Goal: Information Seeking & Learning: Check status

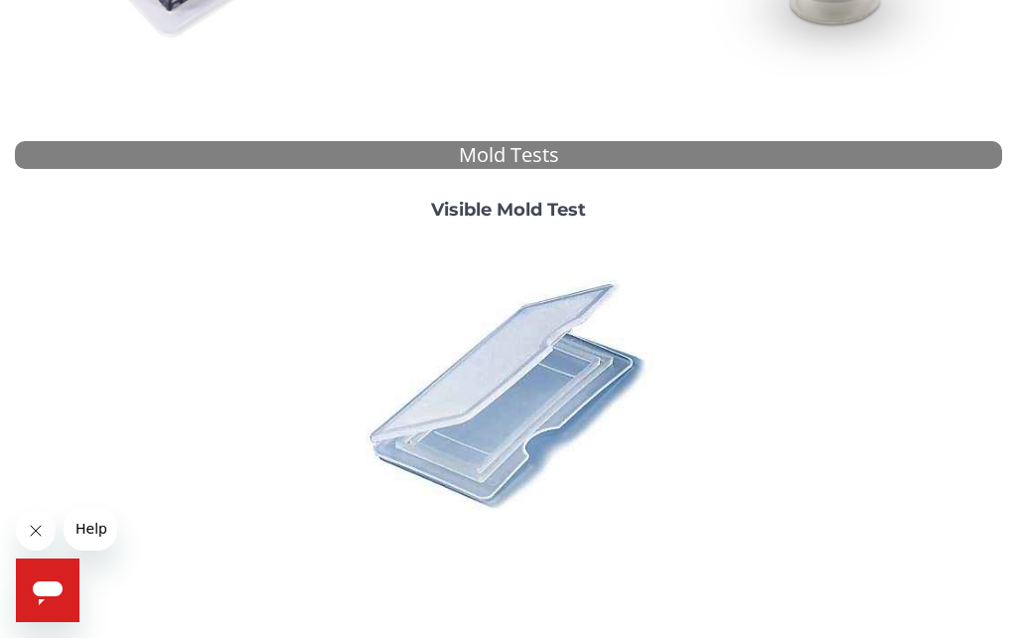
scroll to position [623, 0]
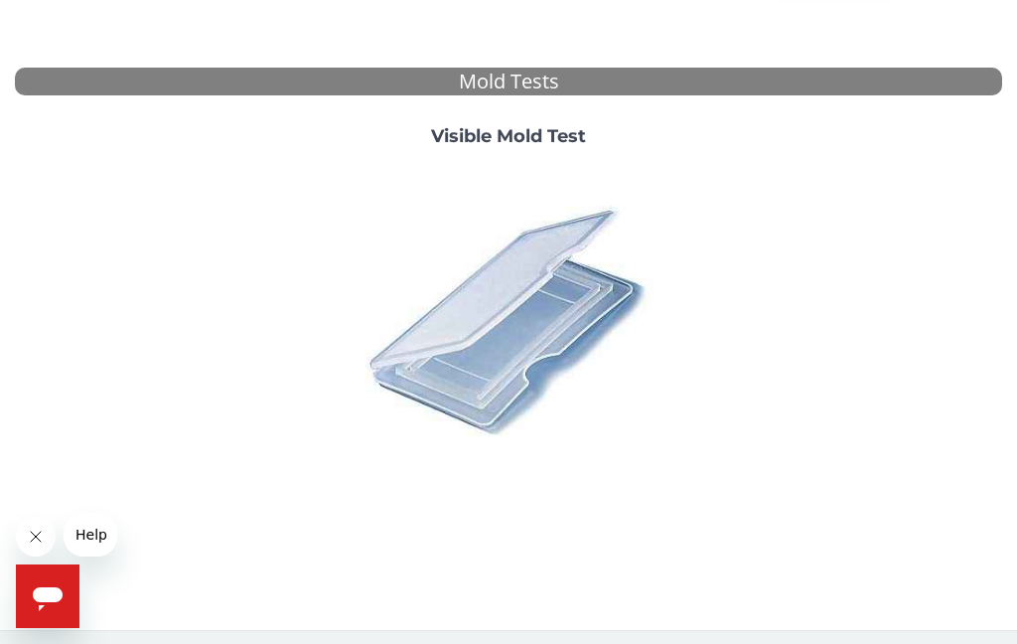
click at [104, 538] on span "Help" at bounding box center [91, 534] width 32 height 16
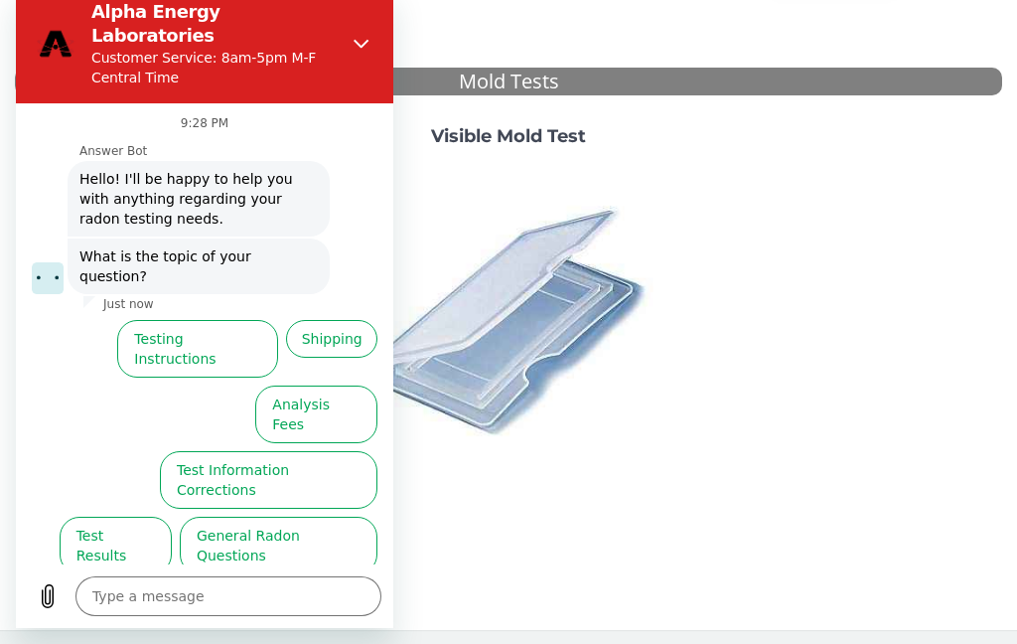
click at [101, 516] on button "Test Results" at bounding box center [116, 545] width 112 height 58
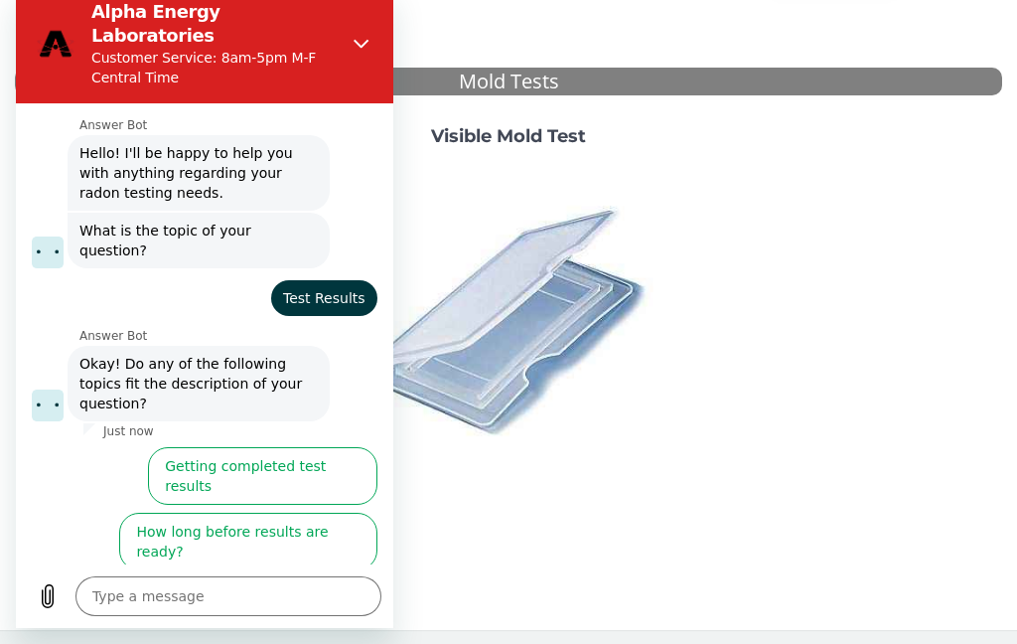
scroll to position [25, 0]
click at [239, 448] on button "Getting completed test results" at bounding box center [262, 477] width 229 height 58
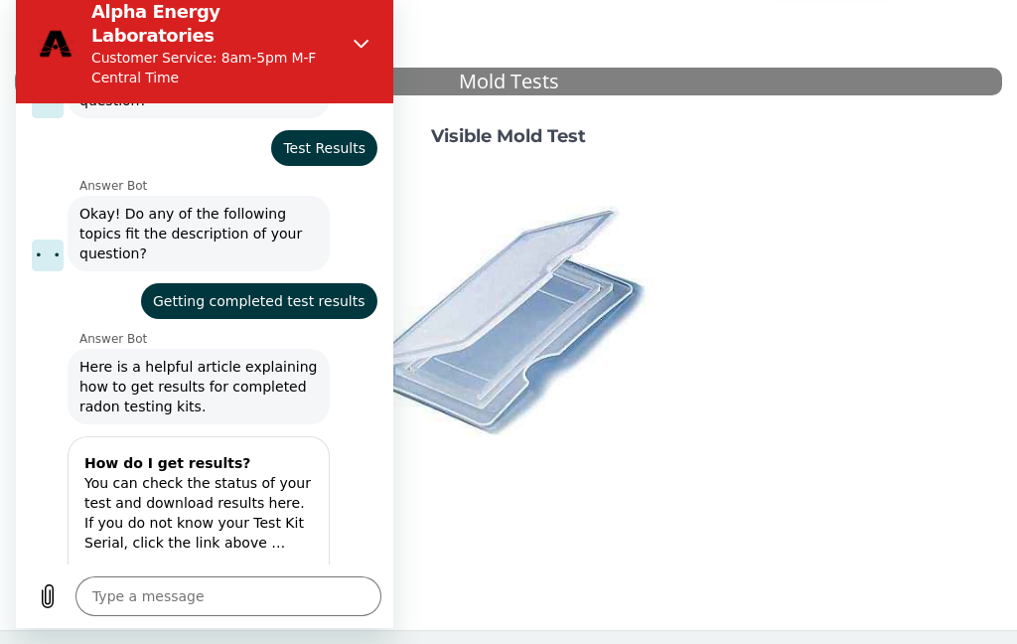
type textarea "x"
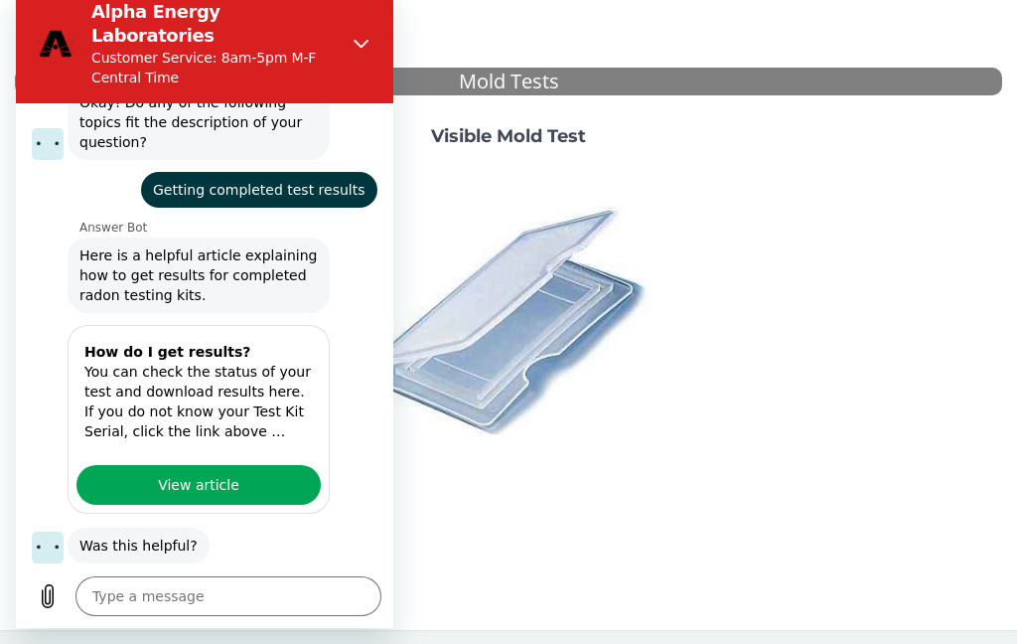
scroll to position [291, 0]
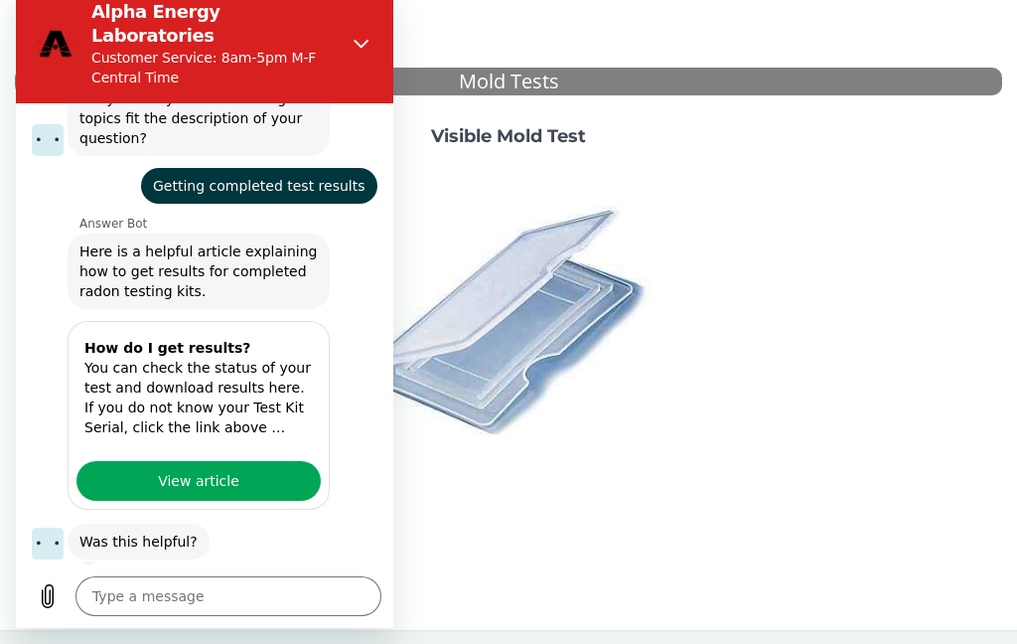
click at [268, 168] on span "Getting completed test results" at bounding box center [259, 186] width 228 height 36
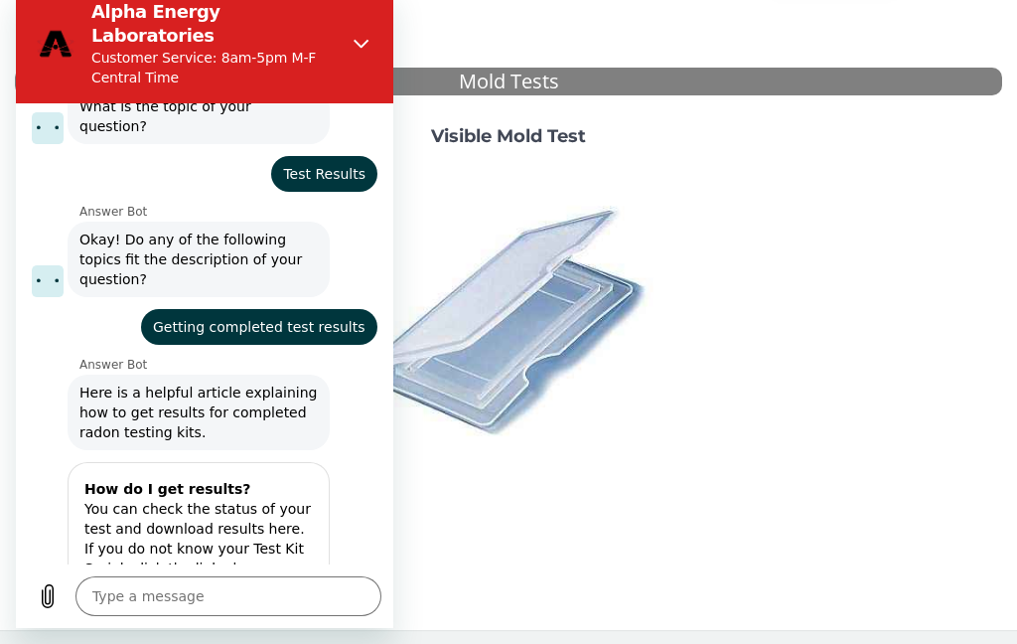
scroll to position [153, 0]
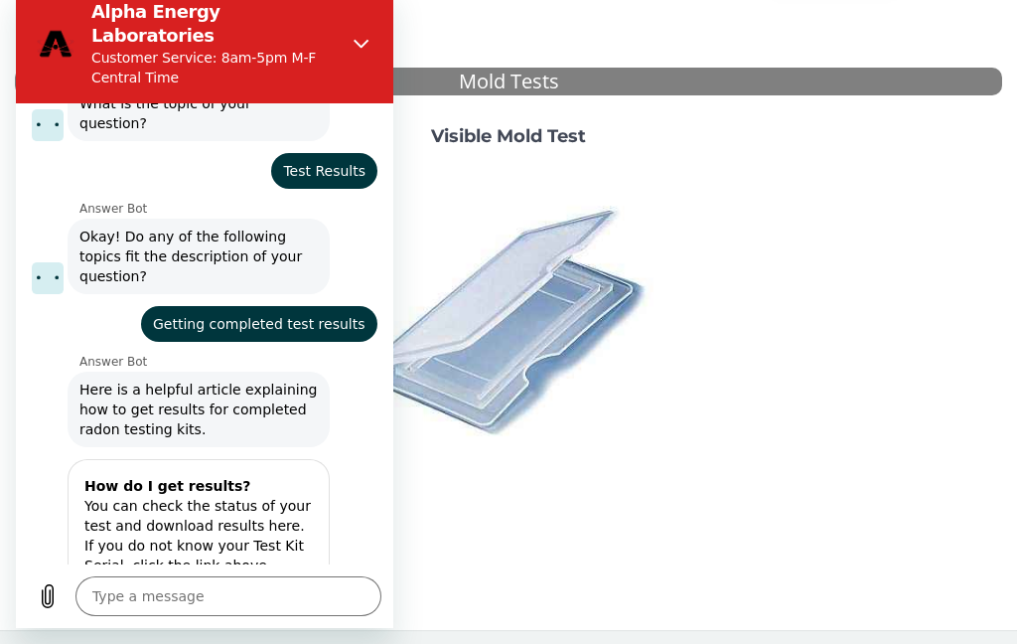
click at [261, 306] on span "Getting completed test results" at bounding box center [259, 324] width 228 height 36
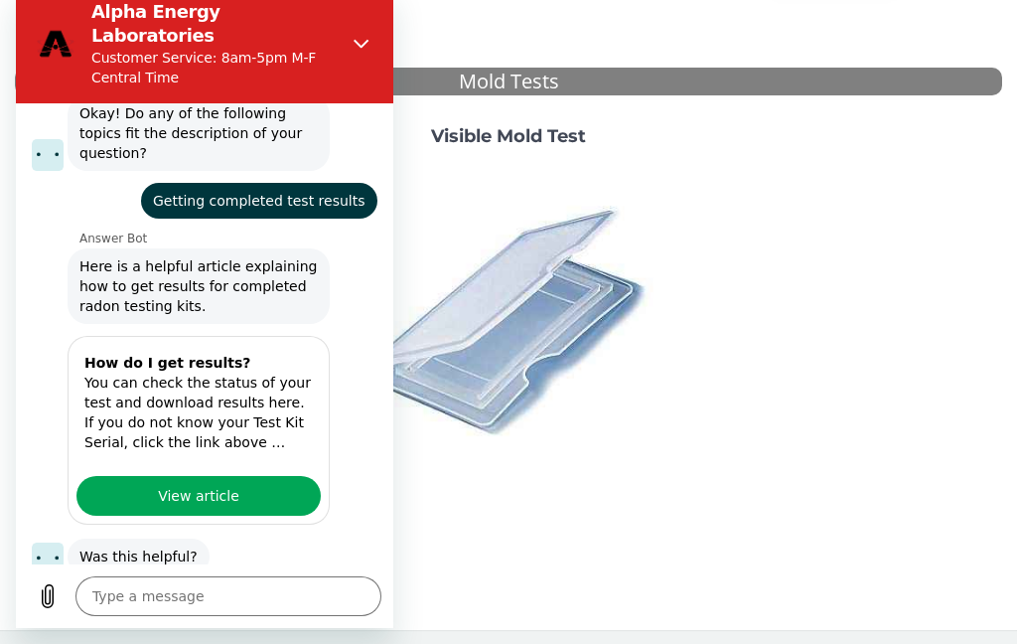
scroll to position [277, 0]
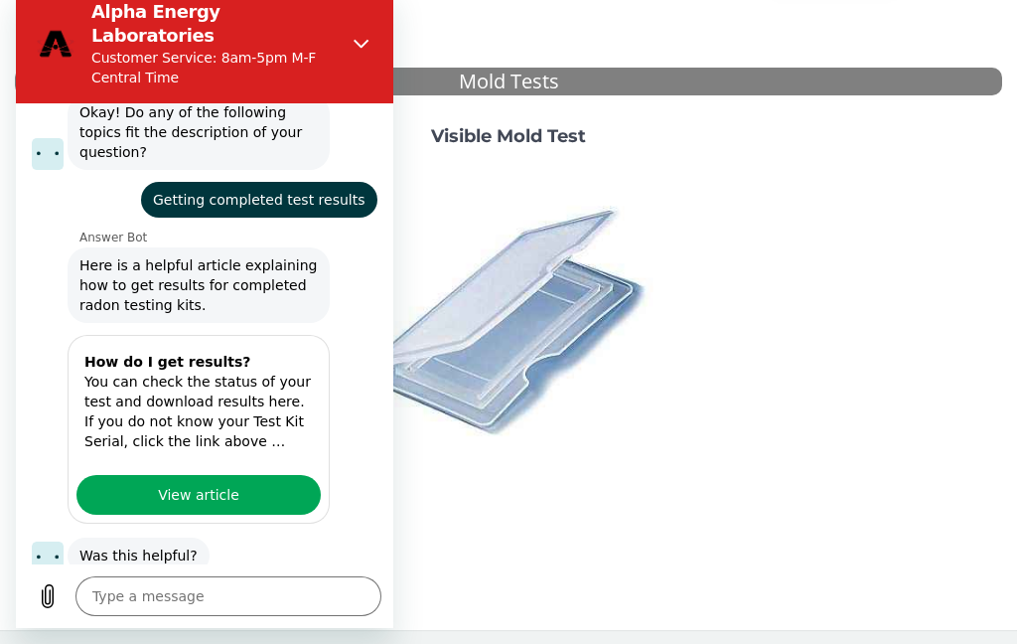
click at [177, 483] on span "View article" at bounding box center [198, 495] width 81 height 24
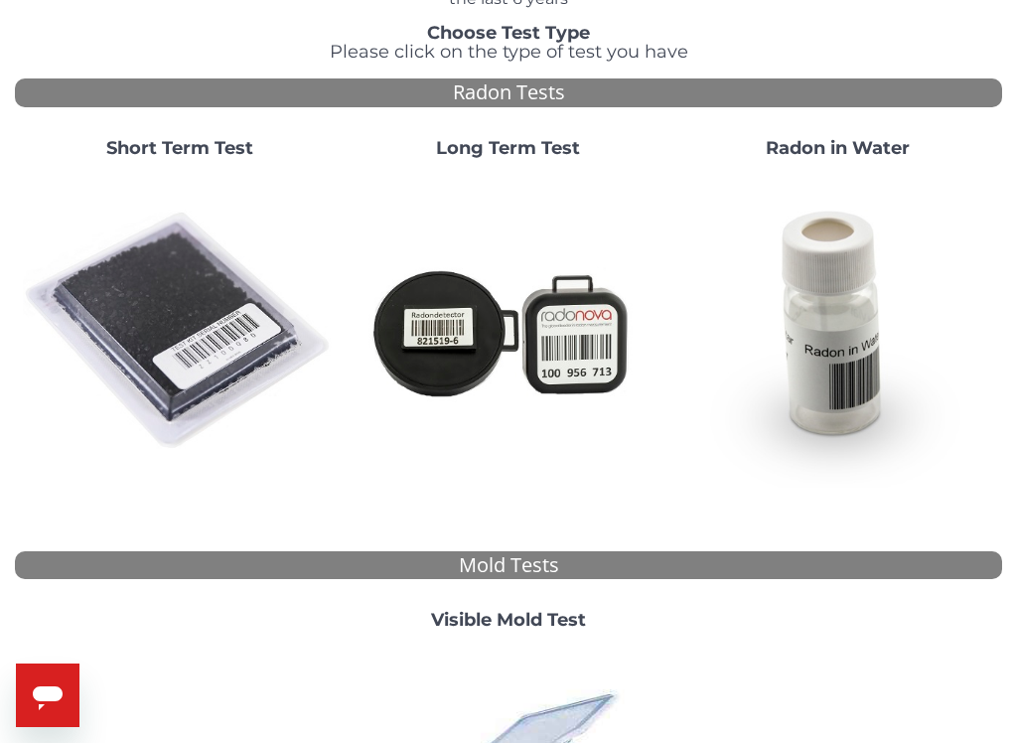
scroll to position [138, 0]
click at [528, 81] on div "Radon Tests" at bounding box center [508, 93] width 987 height 29
click at [506, 97] on div "Radon Tests" at bounding box center [508, 93] width 987 height 29
click at [177, 153] on strong "Short Term Test" at bounding box center [179, 149] width 147 height 22
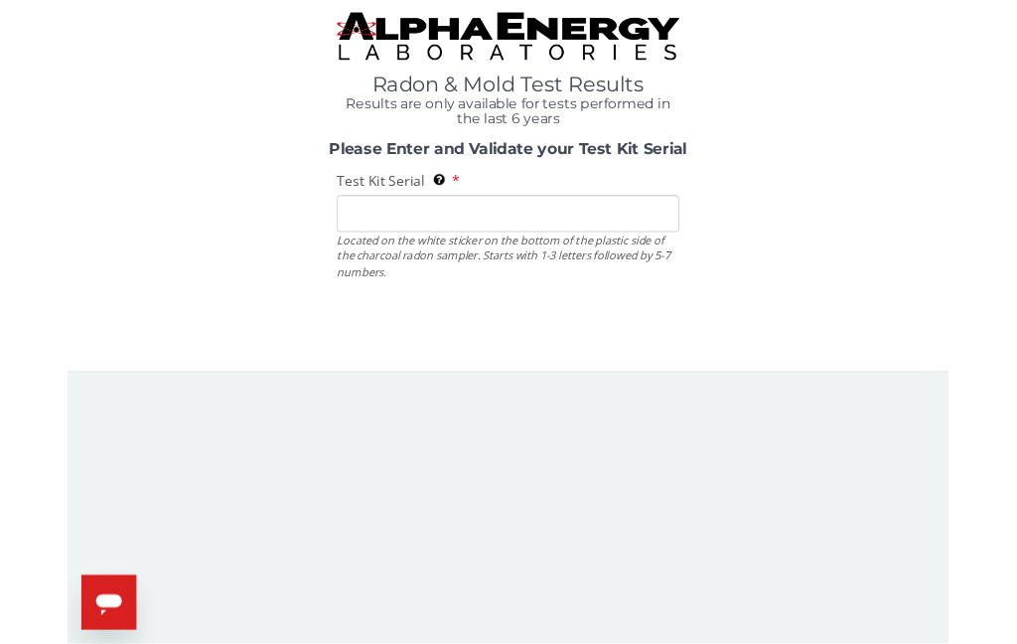
scroll to position [0, 0]
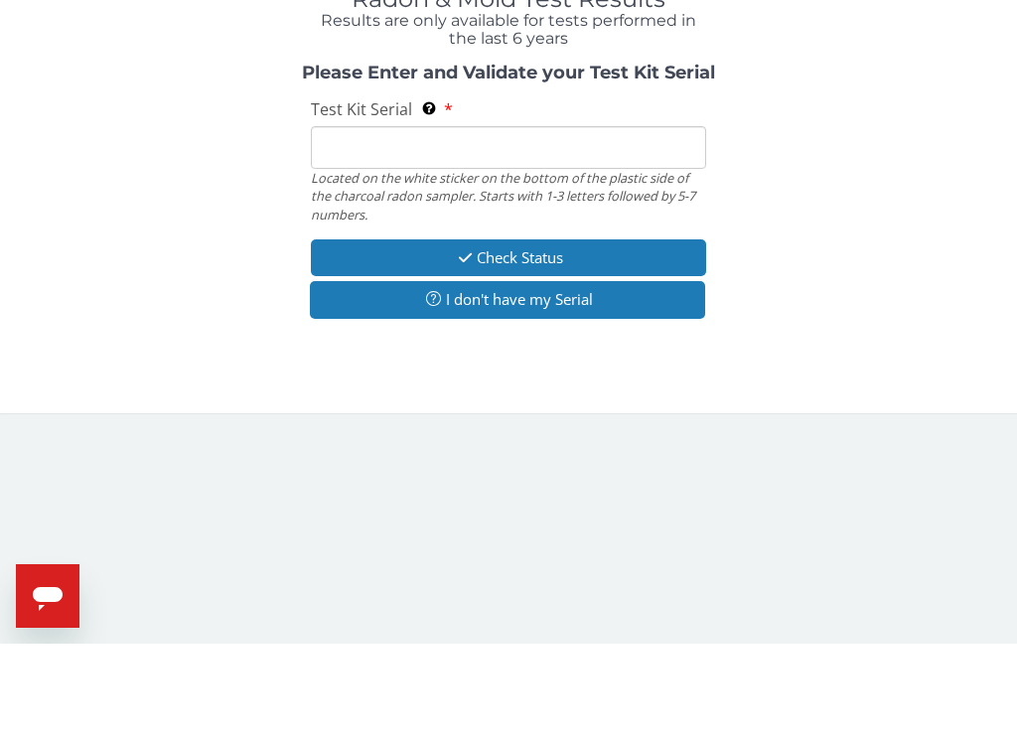
click at [341, 225] on input "Test Kit Serial Located on the white sticker on the bottom of the plastic side …" at bounding box center [508, 246] width 395 height 43
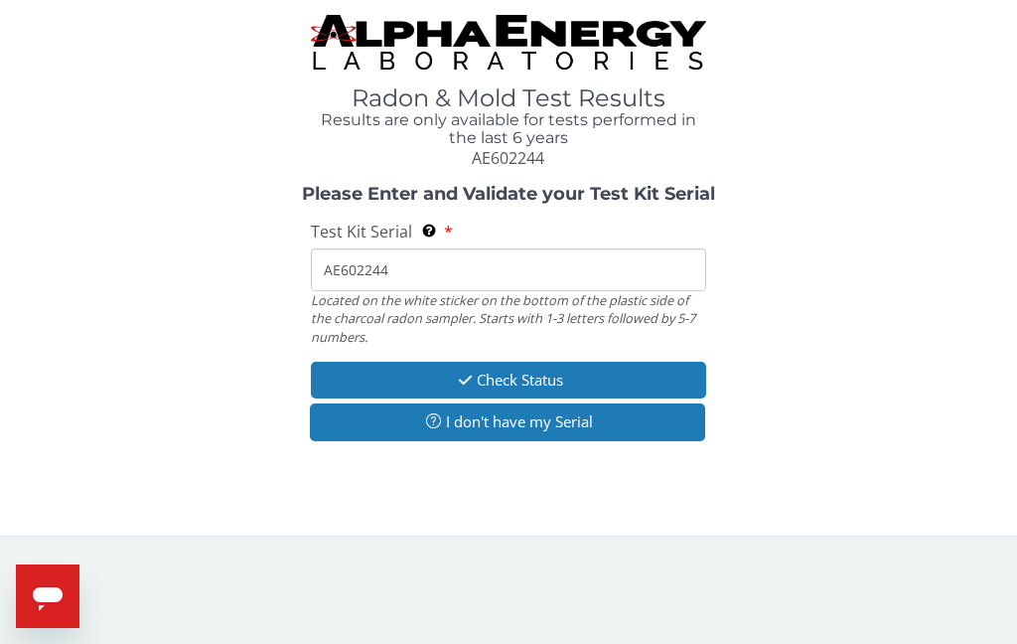
type input "AE602244"
click at [536, 379] on button "Check Status" at bounding box center [508, 379] width 395 height 37
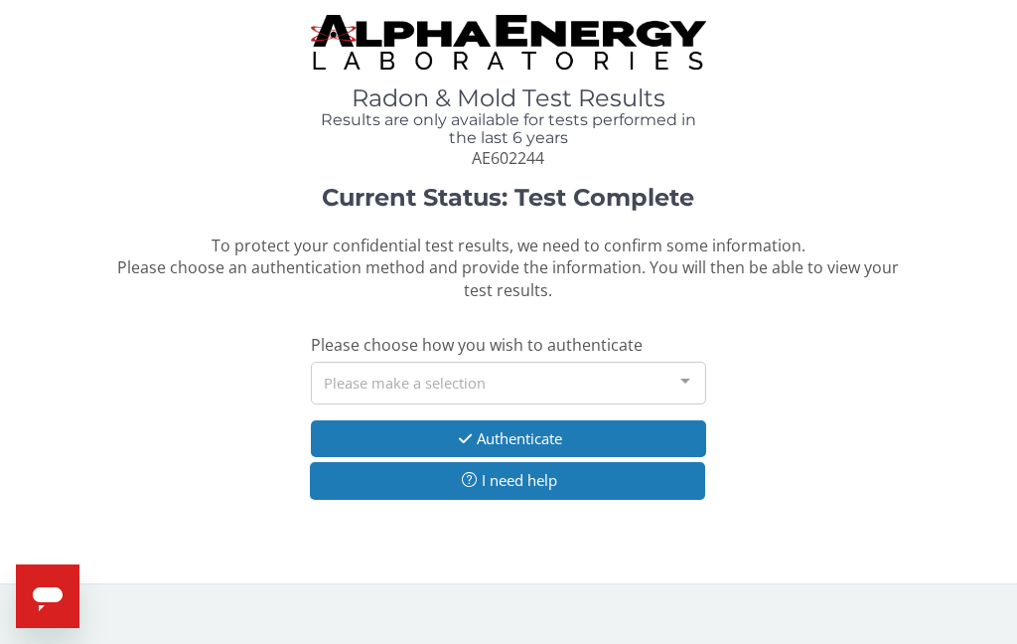
click at [695, 372] on div at bounding box center [685, 381] width 40 height 38
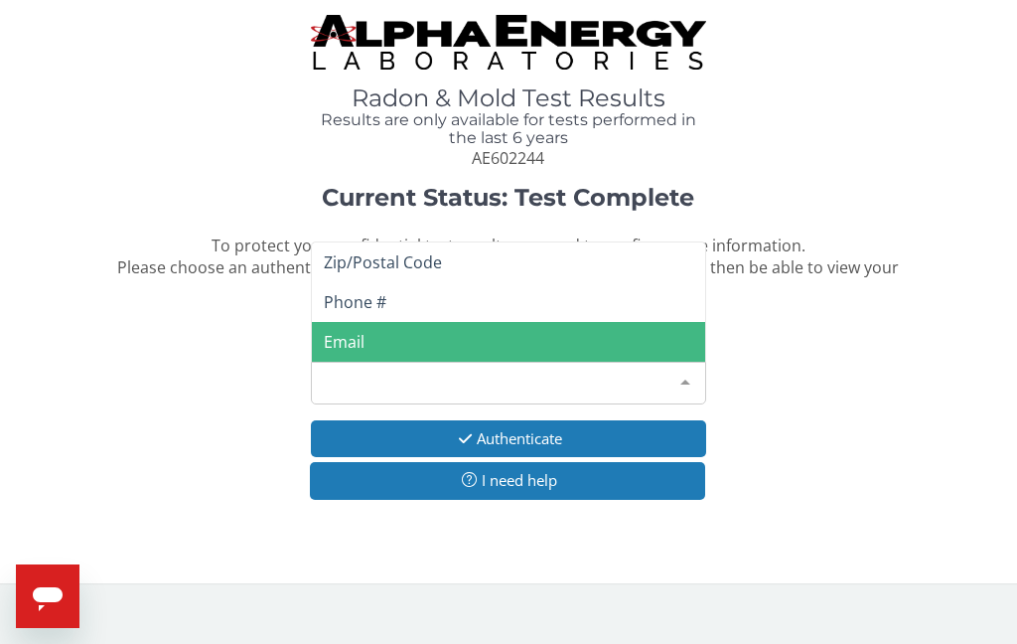
click at [359, 340] on span "Email" at bounding box center [344, 342] width 41 height 22
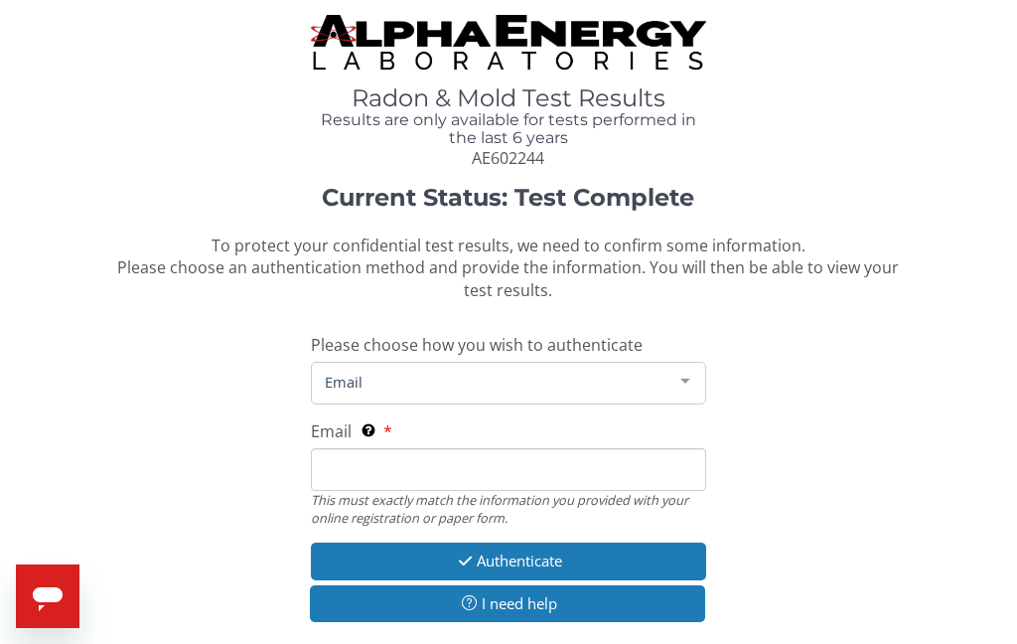
click at [360, 458] on input "Email This must exactly match the information you provided with your online reg…" at bounding box center [508, 469] width 395 height 43
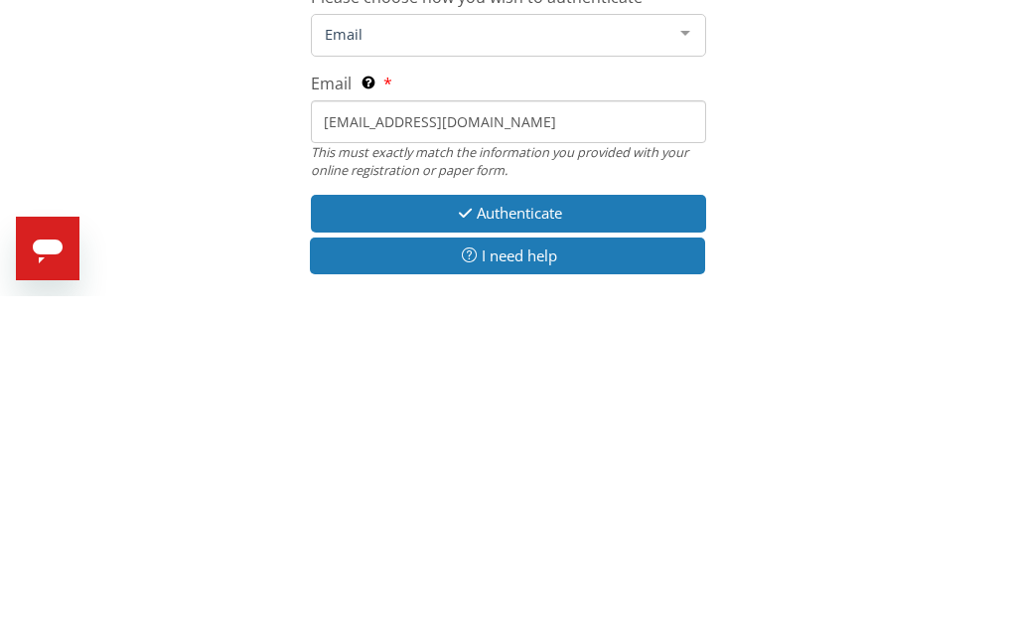
scroll to position [72, 0]
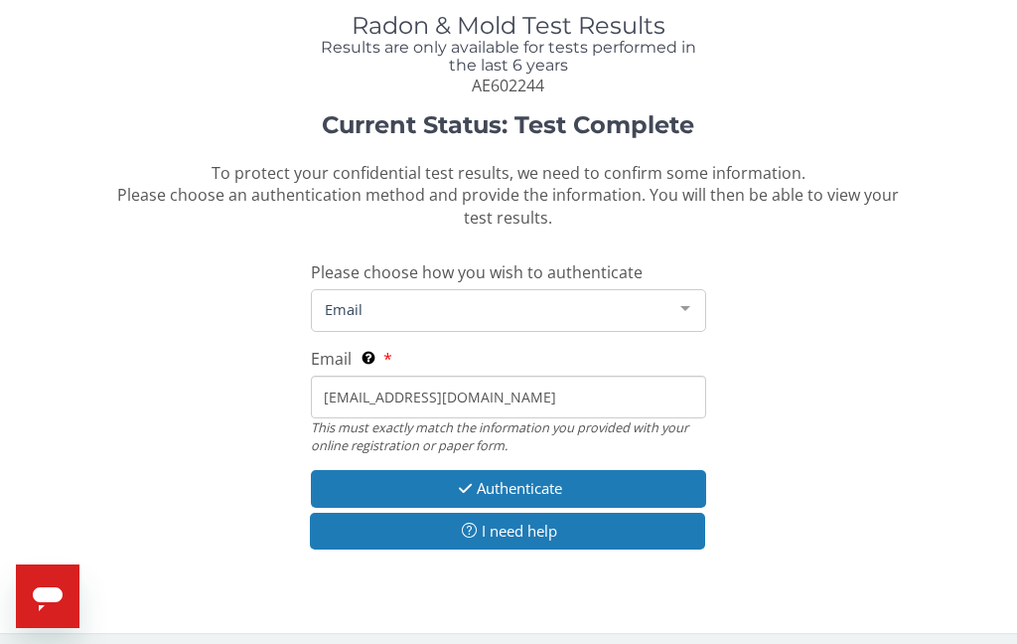
type input "[EMAIL_ADDRESS][DOMAIN_NAME]"
click at [587, 485] on button "Authenticate" at bounding box center [508, 488] width 395 height 37
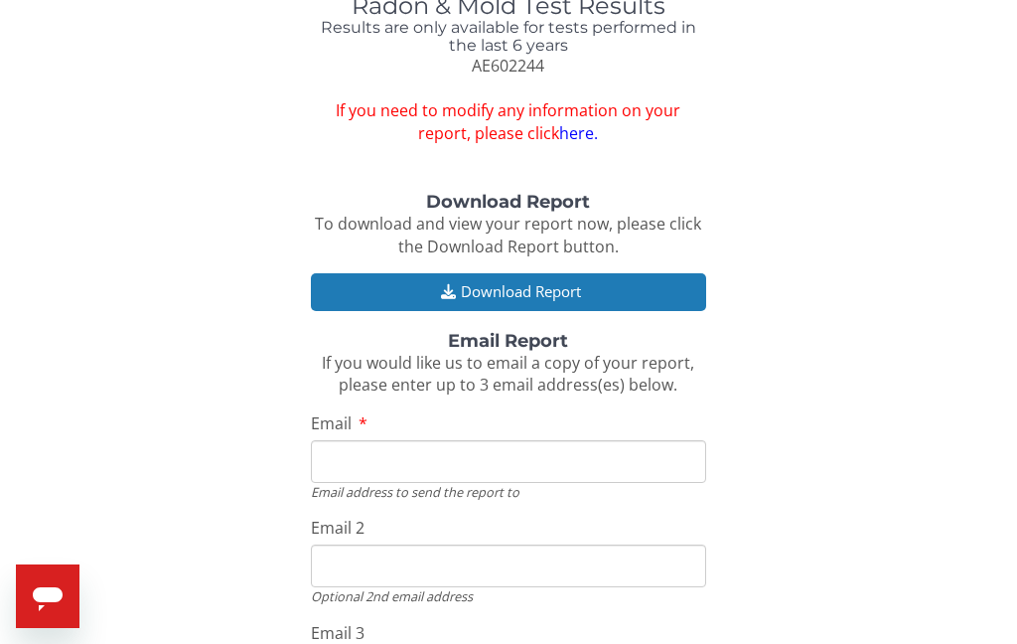
scroll to position [99, 0]
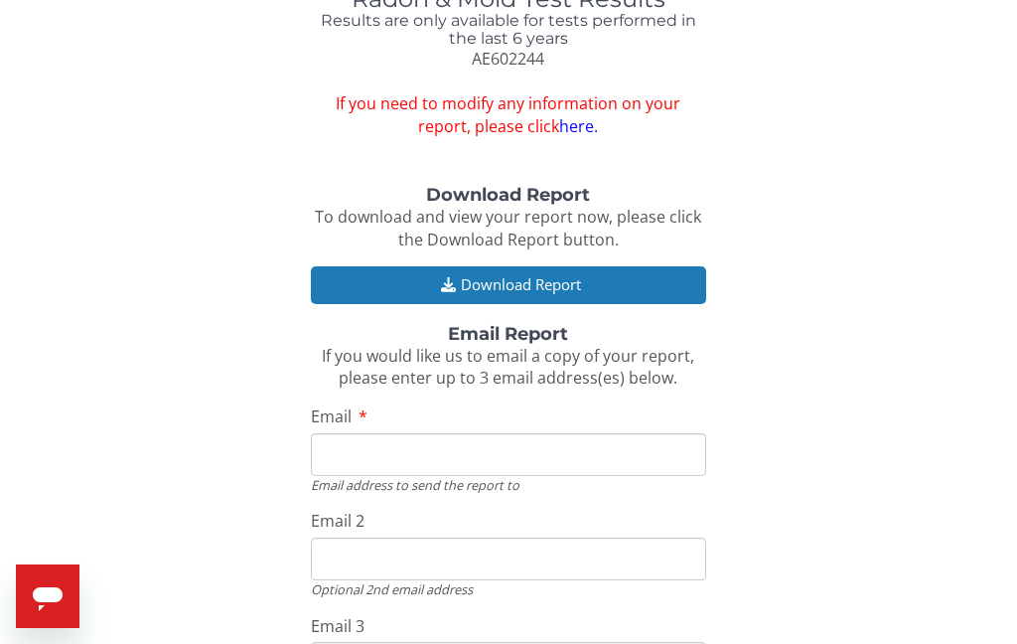
click at [539, 280] on button "Download Report" at bounding box center [508, 284] width 395 height 37
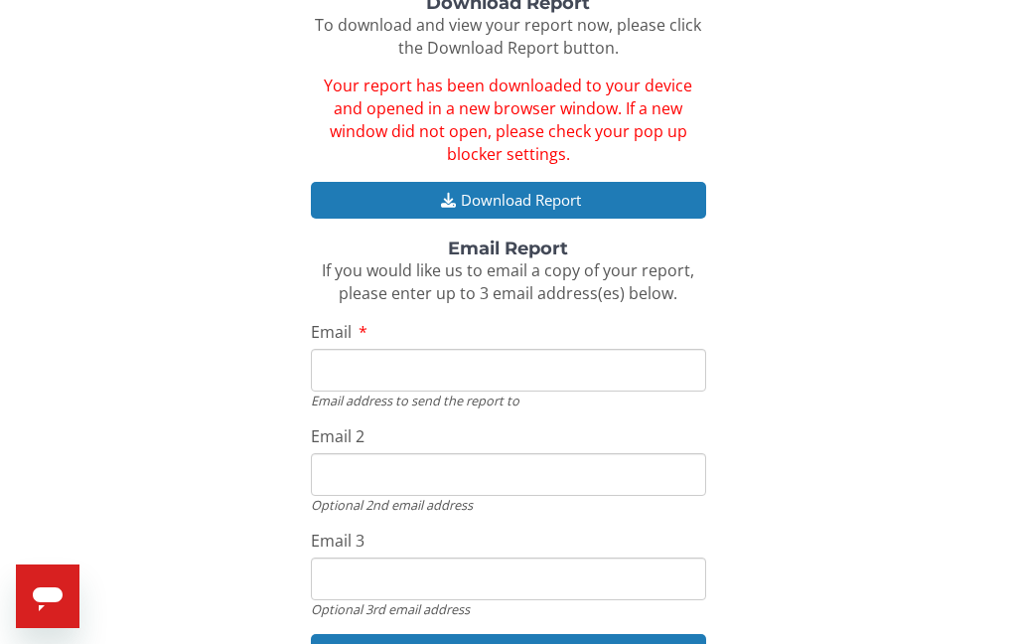
scroll to position [311, 0]
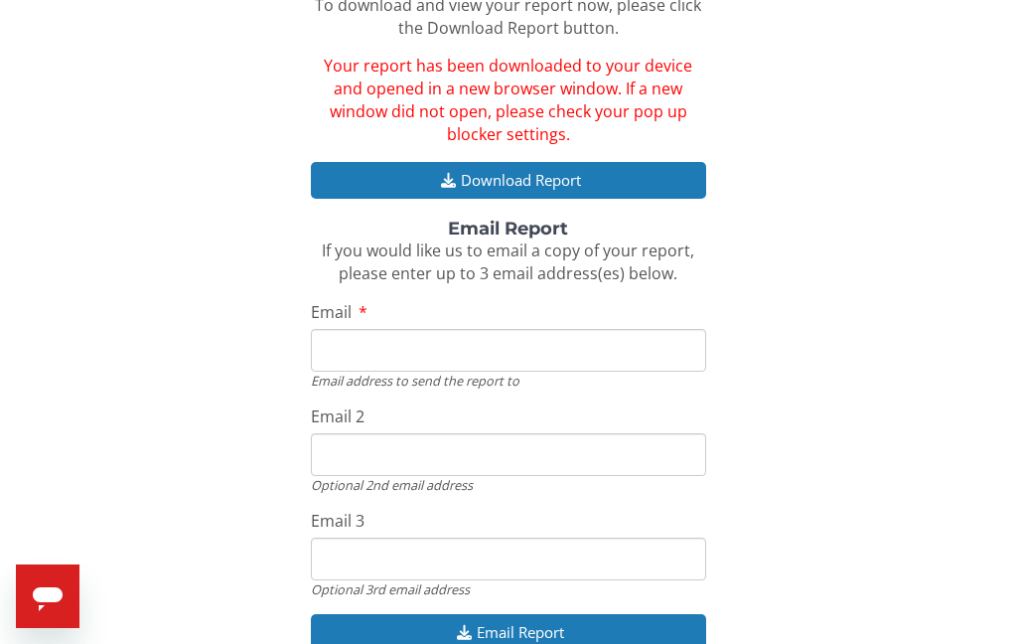
click at [350, 335] on input "Email" at bounding box center [508, 350] width 395 height 43
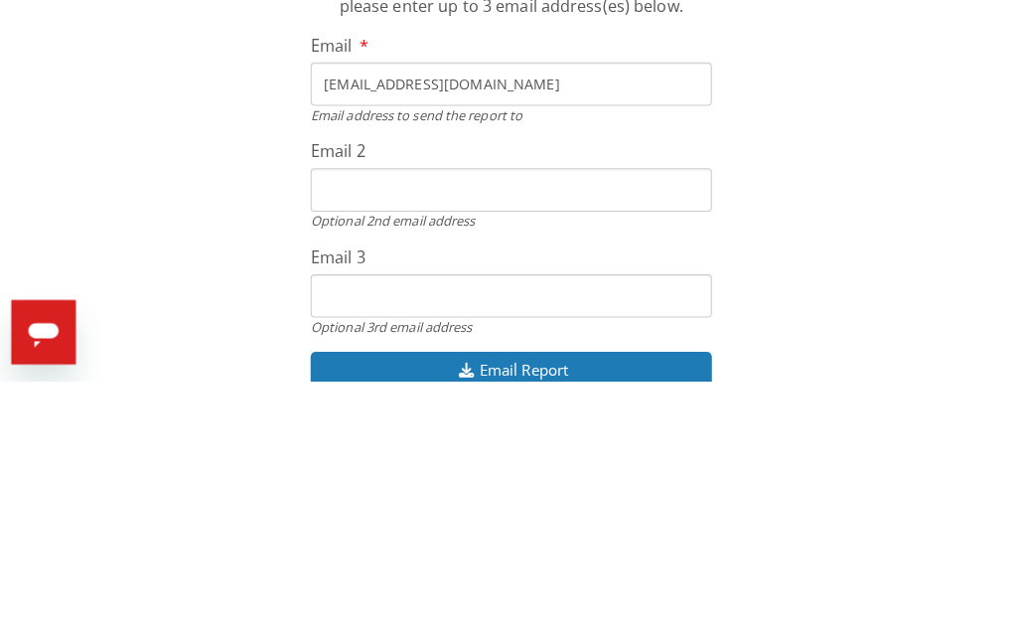
type input "[EMAIL_ADDRESS][DOMAIN_NAME]"
click at [343, 434] on input "Email 2" at bounding box center [508, 455] width 395 height 43
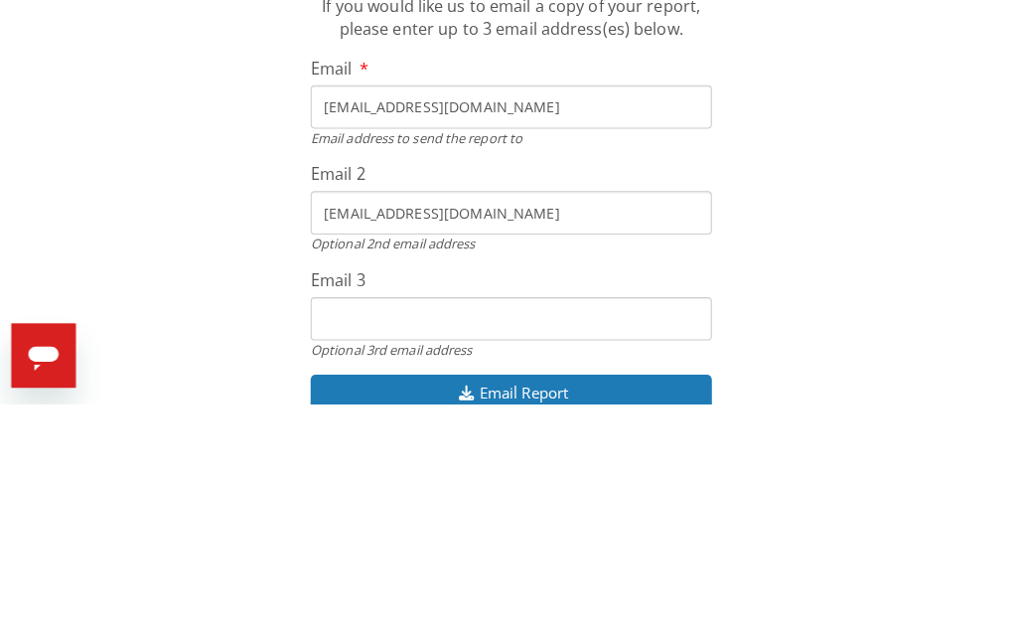
scroll to position [303, 0]
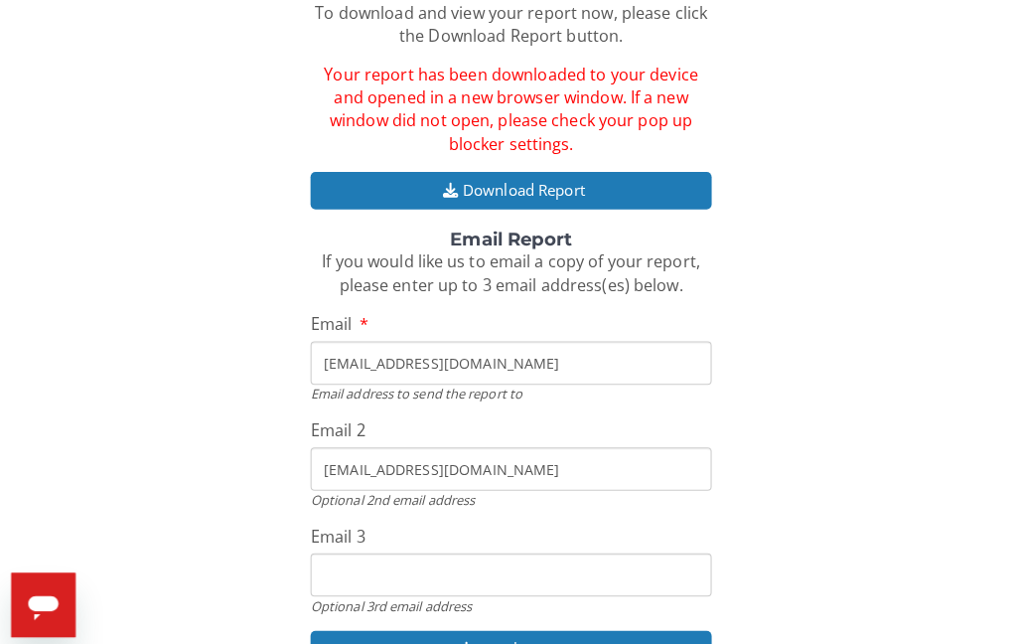
type input "[EMAIL_ADDRESS][DOMAIN_NAME]"
click at [530, 624] on button "Email Report" at bounding box center [508, 640] width 395 height 37
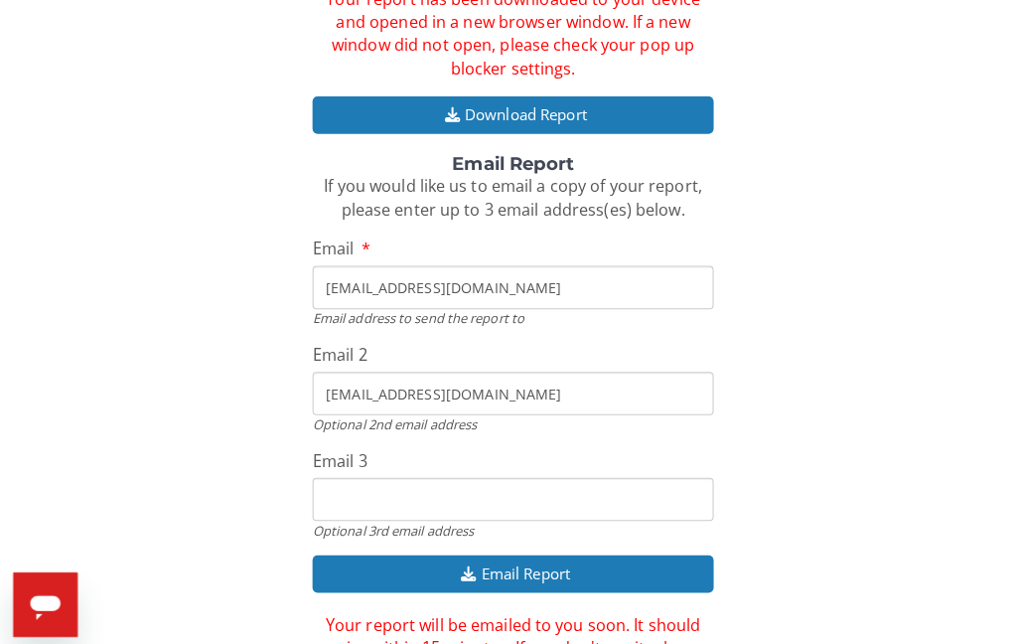
scroll to position [390, 0]
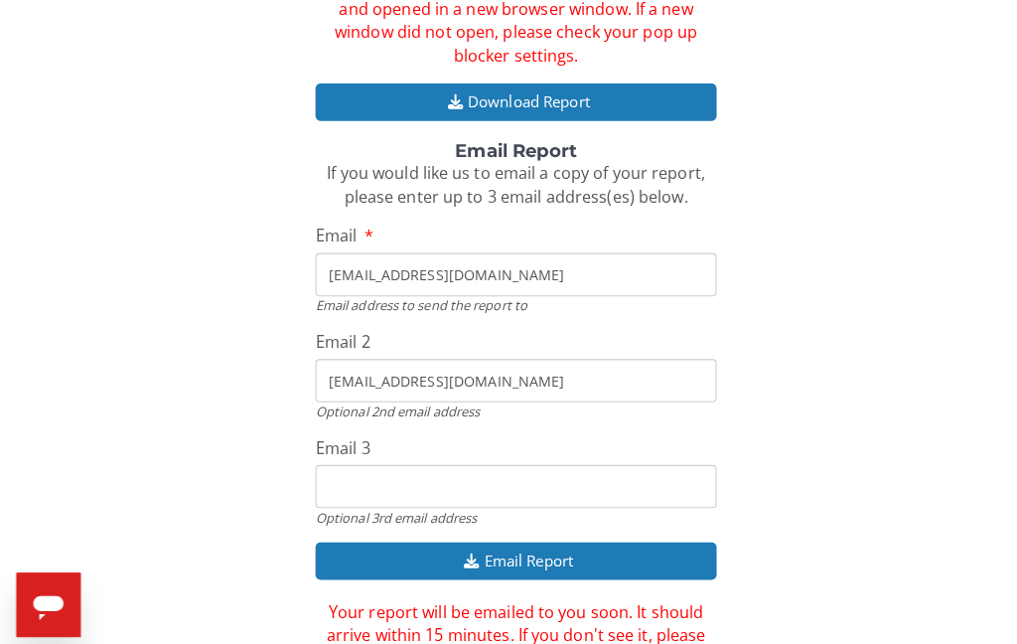
click at [972, 218] on div "Download Report To download and view your report now, please click the Download…" at bounding box center [508, 289] width 987 height 789
